Goal: Check status: Check status

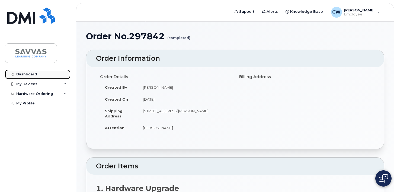
click at [27, 73] on div "Dashboard" at bounding box center [26, 74] width 21 height 4
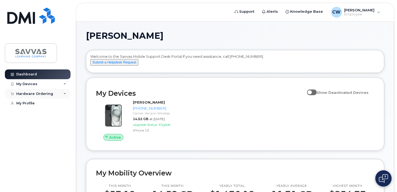
click at [65, 93] on icon at bounding box center [65, 94] width 3 height 3
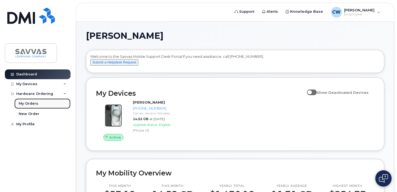
click at [44, 101] on link "My Orders" at bounding box center [42, 104] width 56 height 10
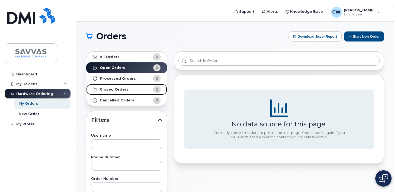
click at [132, 88] on link "Closed Orders 2" at bounding box center [126, 89] width 81 height 11
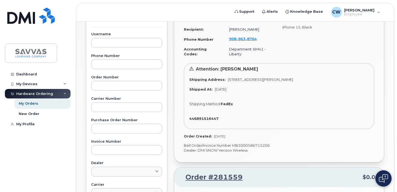
scroll to position [102, 0]
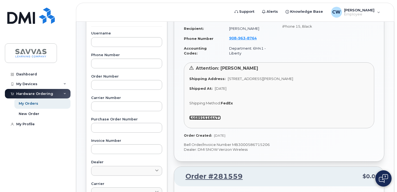
click at [207, 117] on strong "446891516447" at bounding box center [203, 118] width 29 height 4
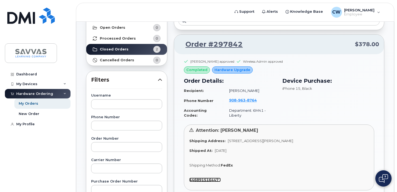
scroll to position [56, 0]
